Goal: Information Seeking & Learning: Learn about a topic

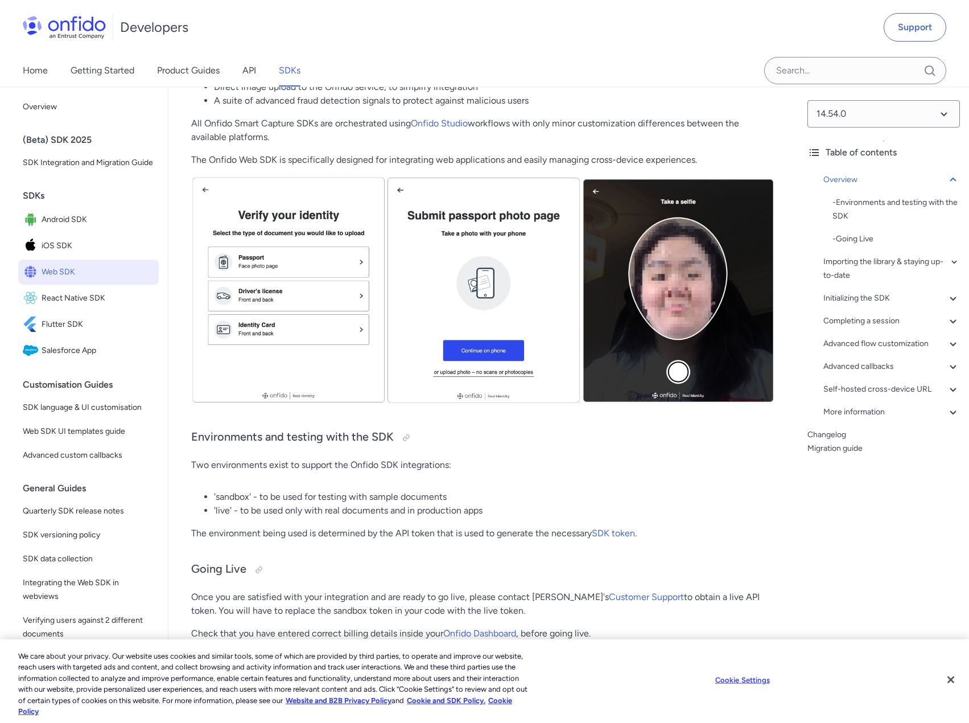
scroll to position [171, 0]
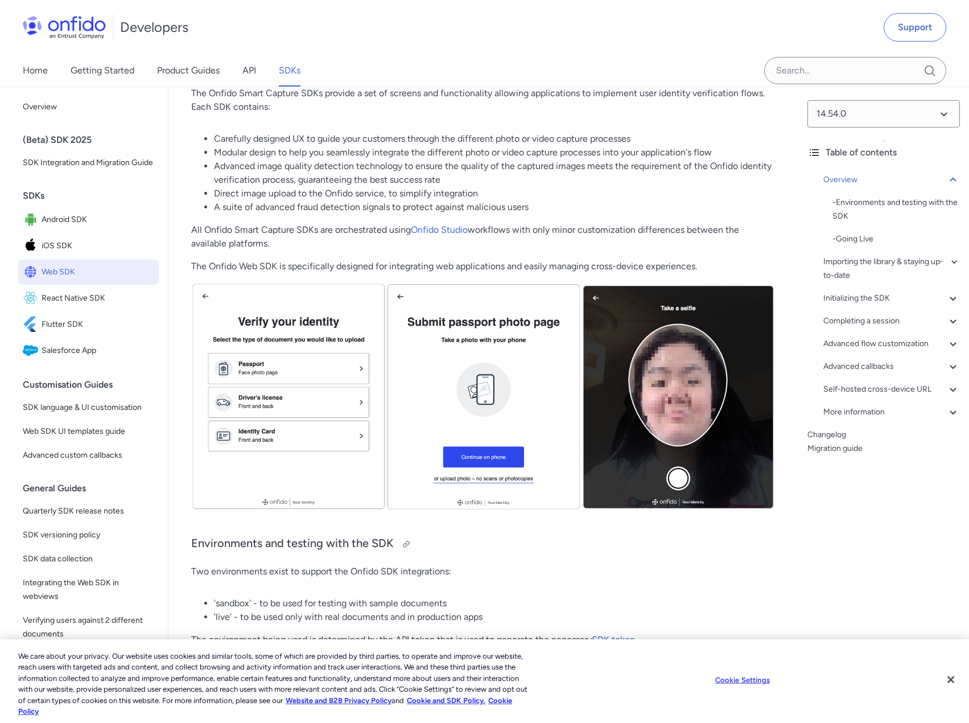
drag, startPoint x: 603, startPoint y: 578, endPoint x: 589, endPoint y: 547, distance: 33.9
click at [603, 578] on p "Two environments exist to support the Onfido SDK integrations:" at bounding box center [483, 572] width 585 height 14
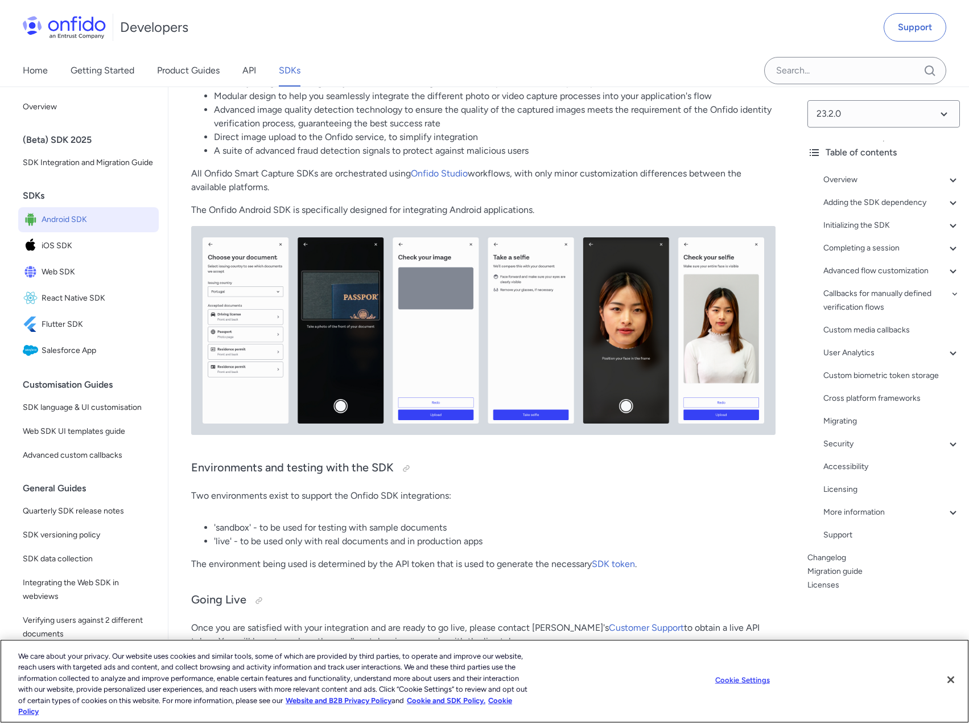
scroll to position [228, 0]
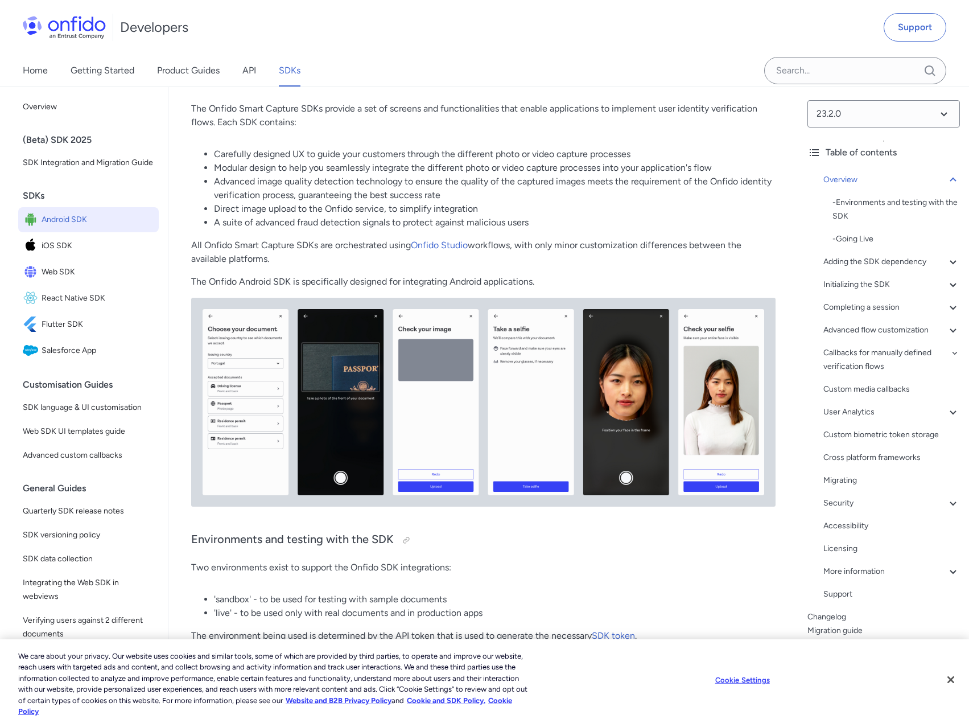
scroll to position [171, 0]
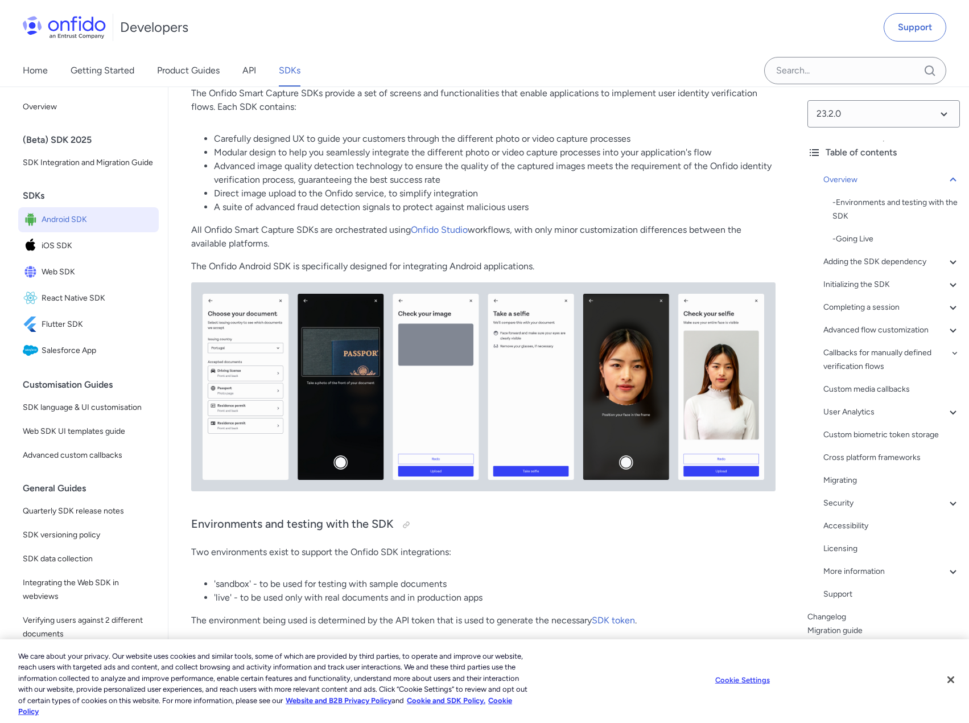
click at [318, 249] on p "All Onfido Smart Capture SDKs are orchestrated using Onfido Studio workflows, w…" at bounding box center [483, 236] width 585 height 27
click at [753, 531] on h3 "Environments and testing with the SDK" at bounding box center [483, 525] width 585 height 18
click at [622, 488] on img at bounding box center [483, 386] width 585 height 209
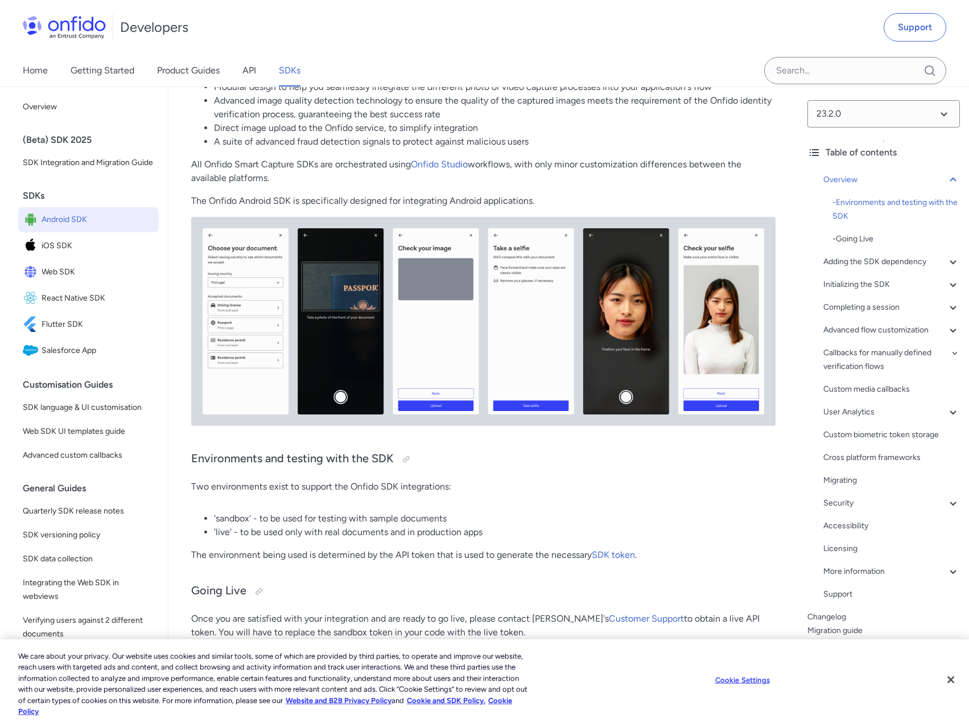
scroll to position [228, 0]
